Goal: Information Seeking & Learning: Check status

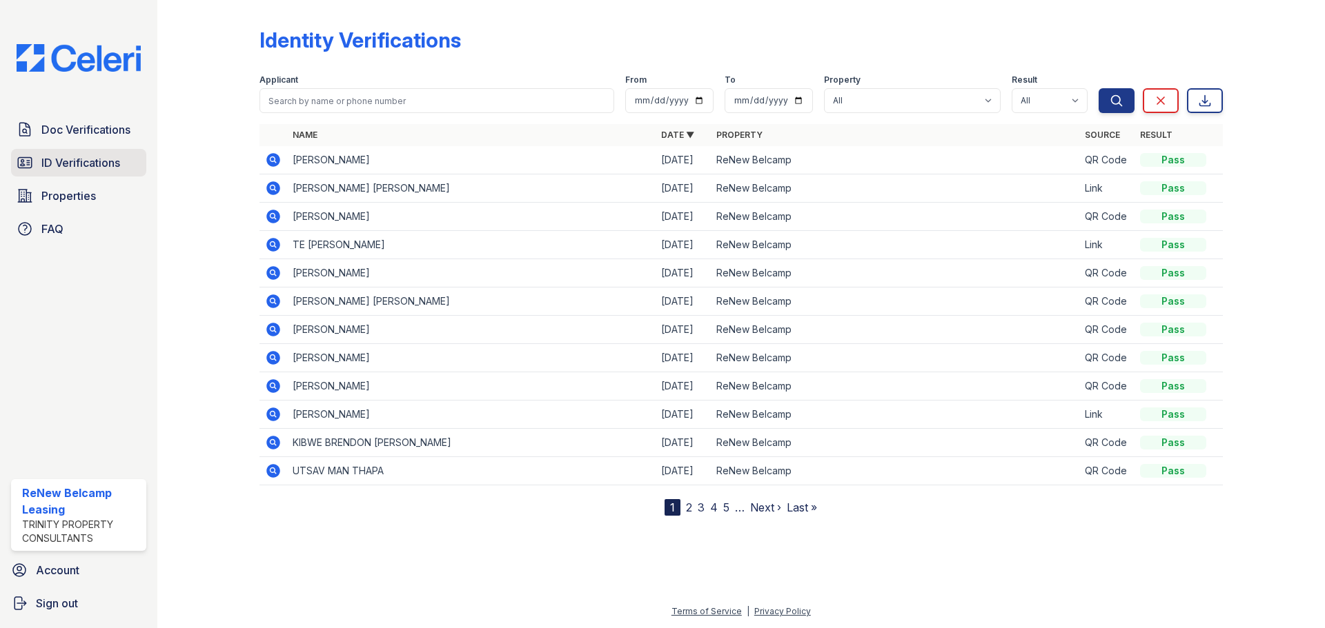
click at [83, 168] on span "ID Verifications" at bounding box center [80, 163] width 79 height 17
click at [83, 135] on span "Doc Verifications" at bounding box center [85, 129] width 89 height 17
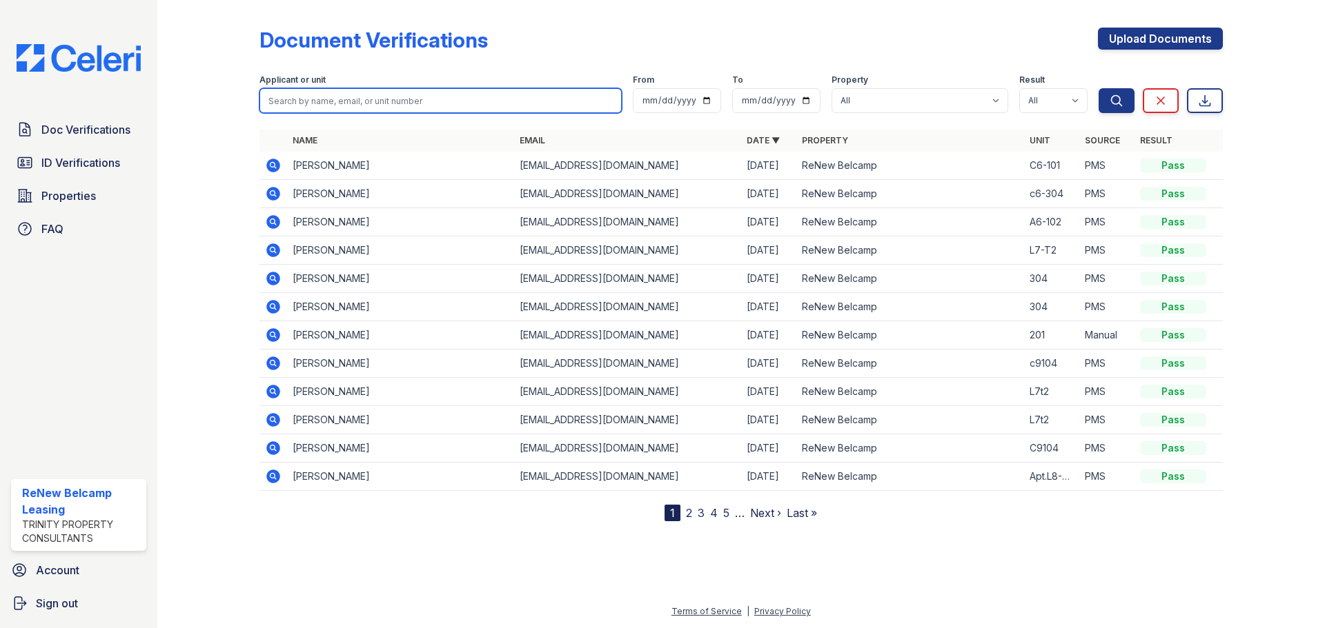
click at [306, 107] on input "search" at bounding box center [440, 100] width 362 height 25
type input "edese"
click at [1098, 88] on button "Search" at bounding box center [1116, 100] width 36 height 25
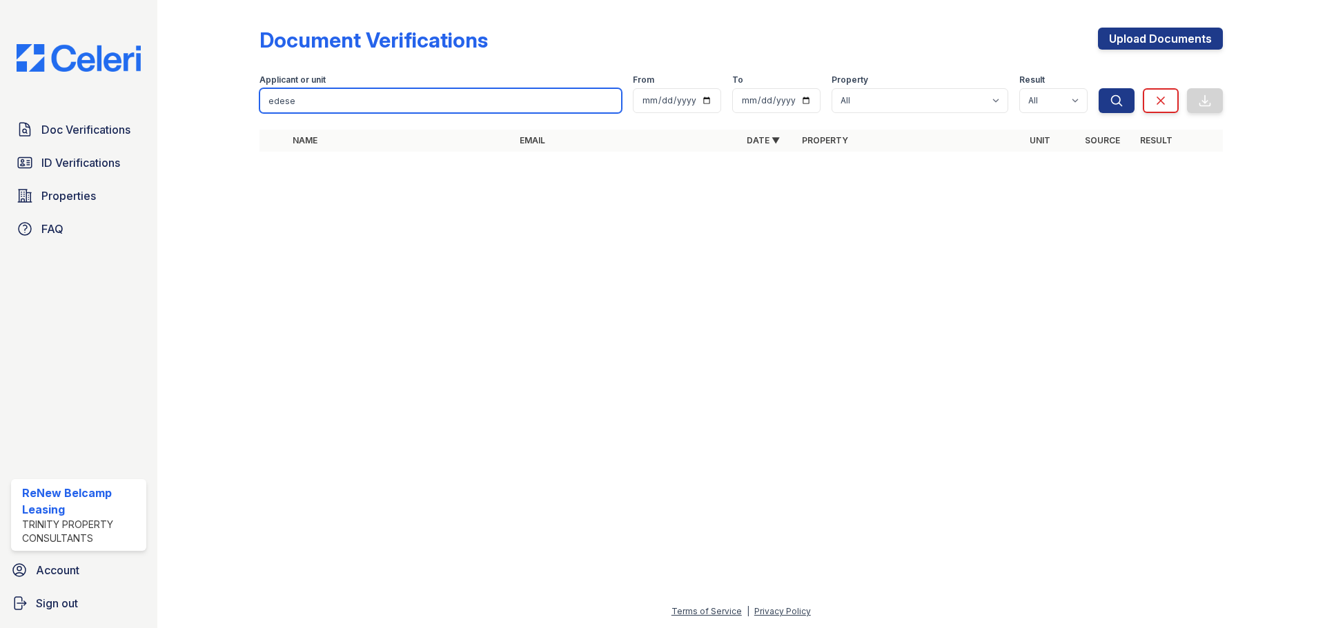
click at [306, 107] on input "edese" at bounding box center [440, 100] width 362 height 25
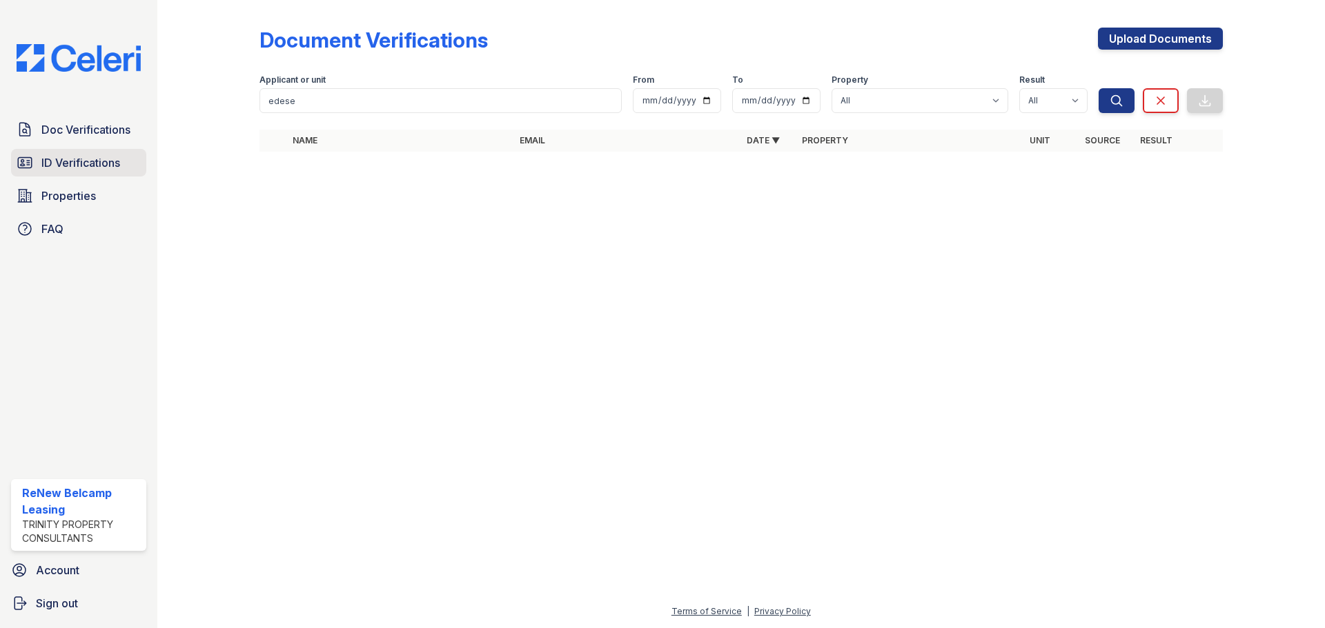
click at [88, 164] on span "ID Verifications" at bounding box center [80, 163] width 79 height 17
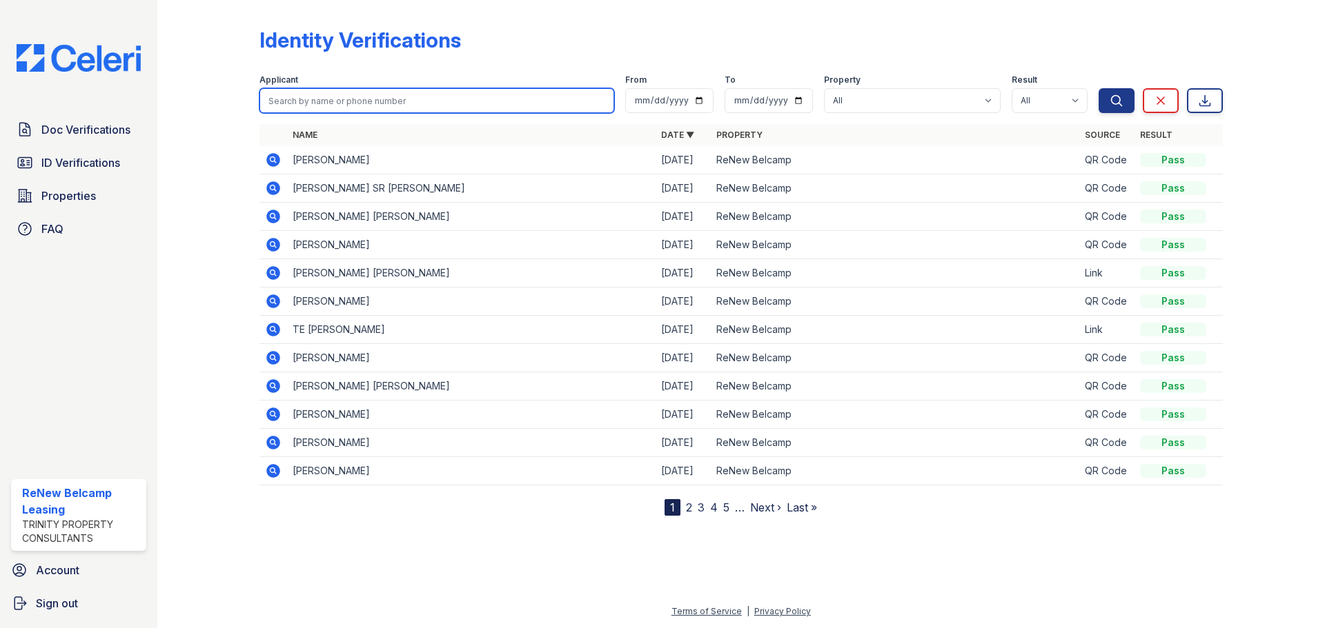
click at [341, 106] on input "search" at bounding box center [436, 100] width 355 height 25
type input "edese"
click at [1098, 88] on button "Search" at bounding box center [1116, 100] width 36 height 25
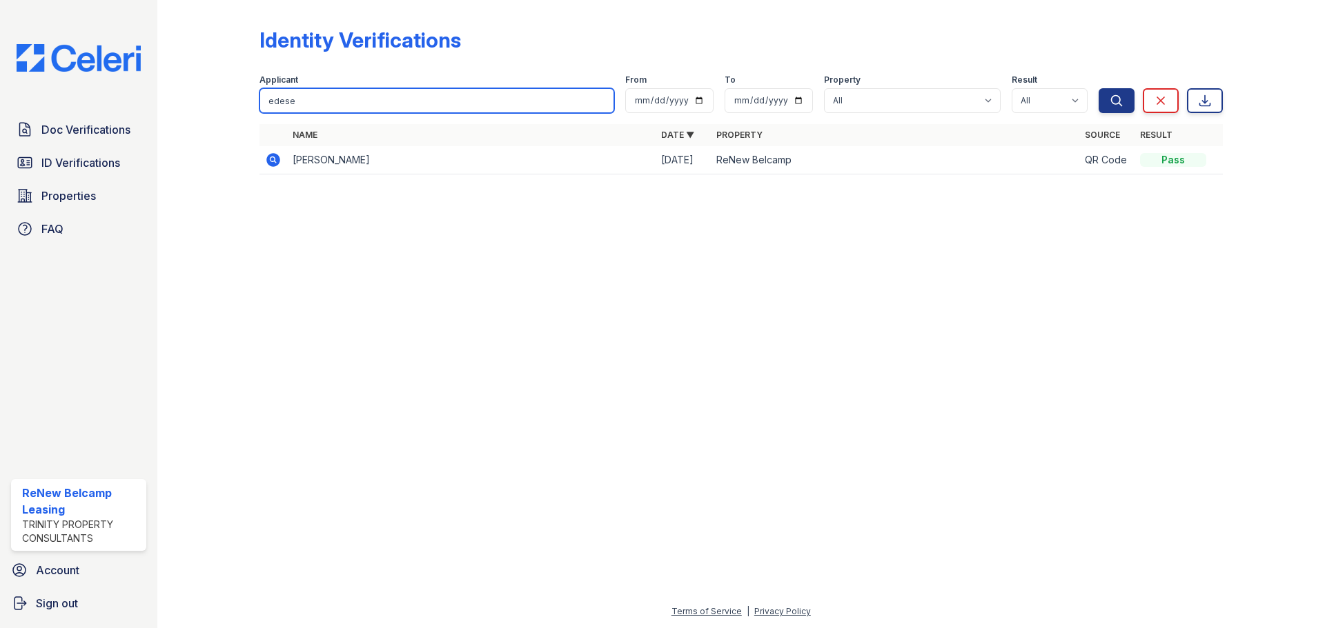
click at [306, 97] on input "edese" at bounding box center [436, 100] width 355 height 25
